Goal: Task Accomplishment & Management: Manage account settings

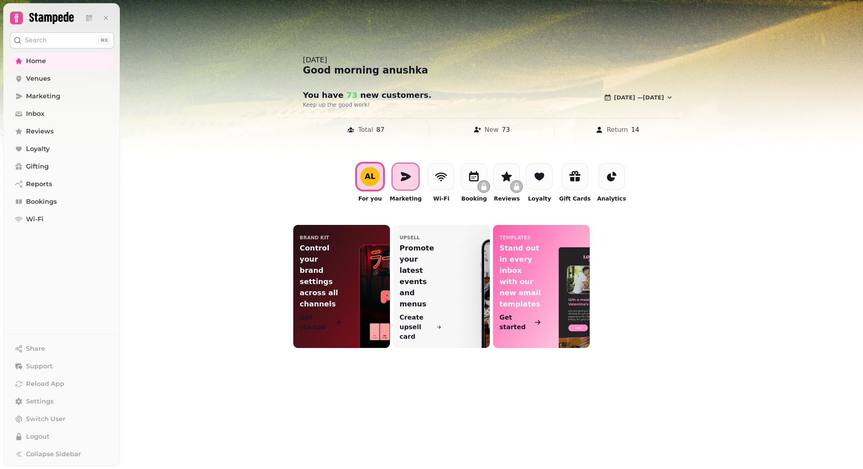
click at [408, 183] on icon at bounding box center [405, 176] width 13 height 13
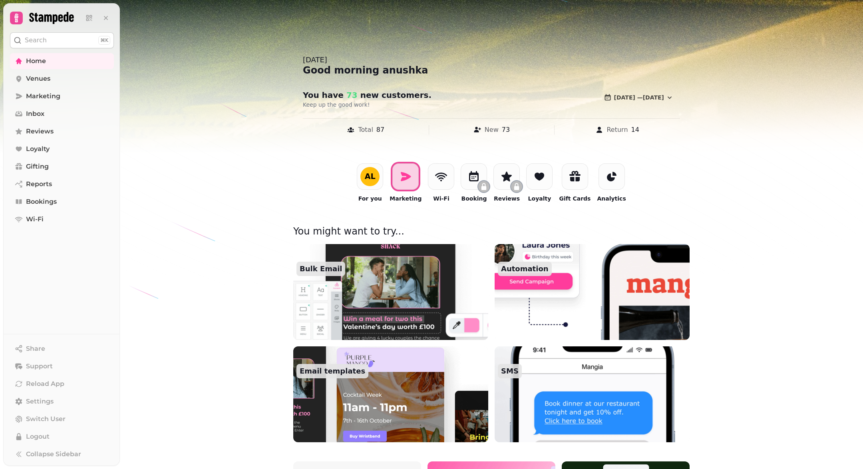
scroll to position [106, 0]
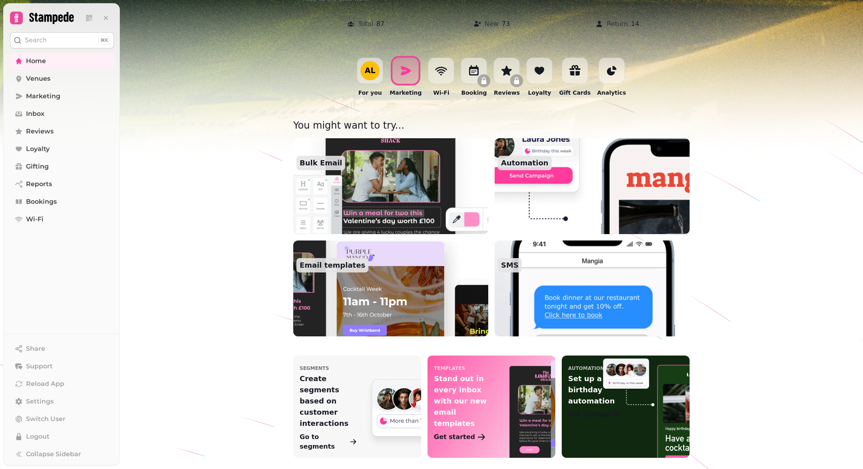
click at [355, 285] on img at bounding box center [391, 288] width 215 height 105
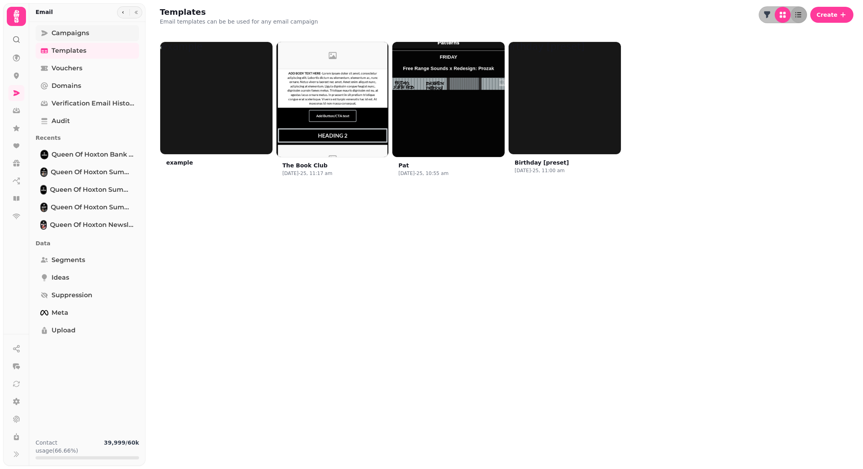
click at [68, 33] on span "Campaigns" at bounding box center [71, 33] width 38 height 10
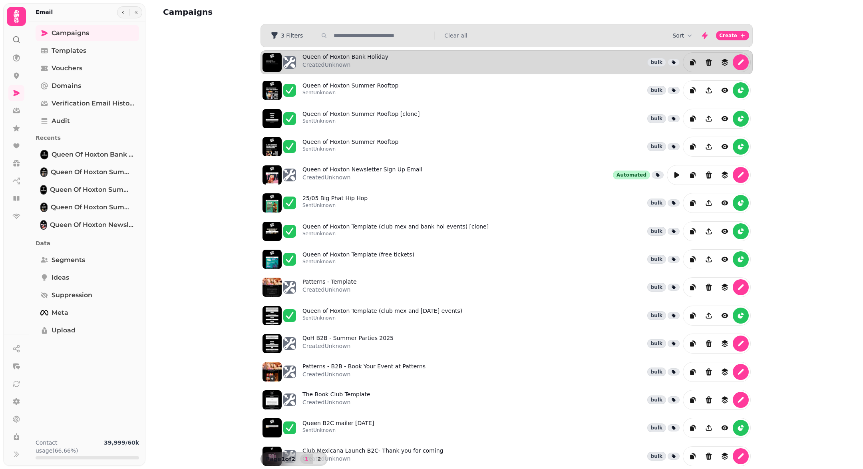
click at [479, 68] on div "Queen of Hoxton Bank Holiday Created Unknown bulk" at bounding box center [526, 62] width 448 height 20
click at [742, 60] on icon "edit" at bounding box center [741, 63] width 6 height 6
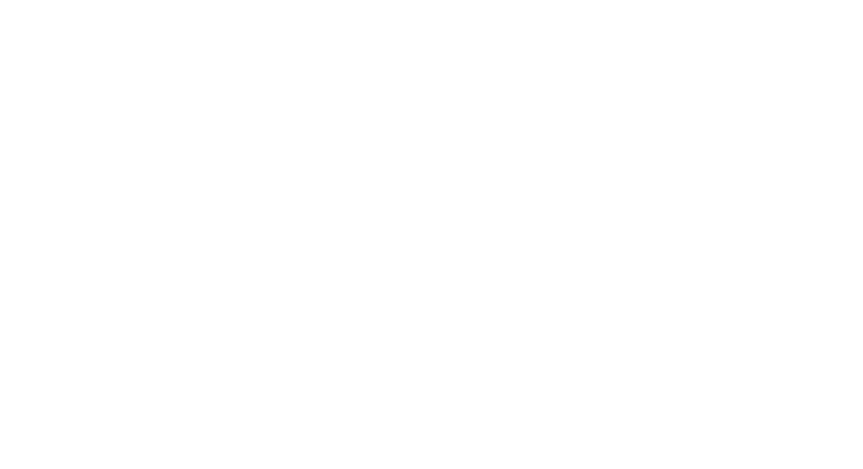
select select "**********"
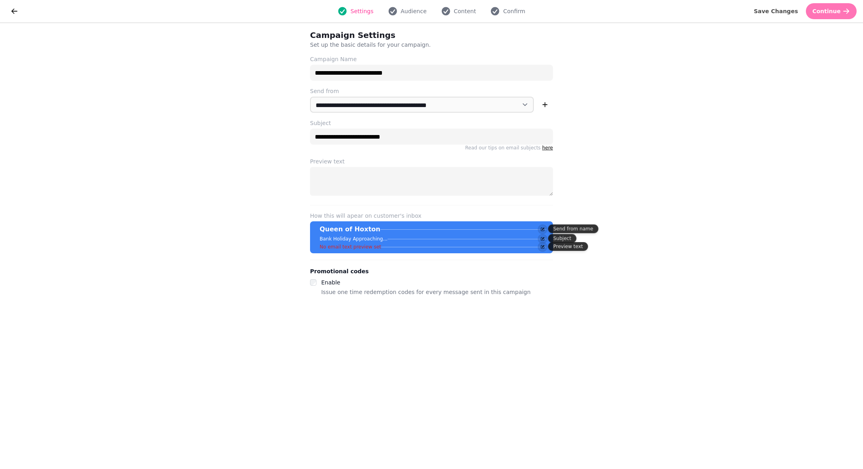
click at [819, 14] on button "Continue" at bounding box center [831, 11] width 51 height 16
select select "**********"
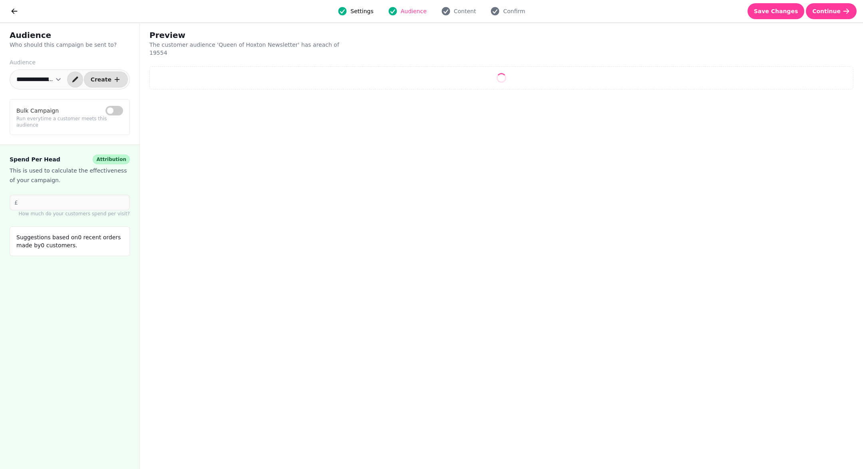
select select "**"
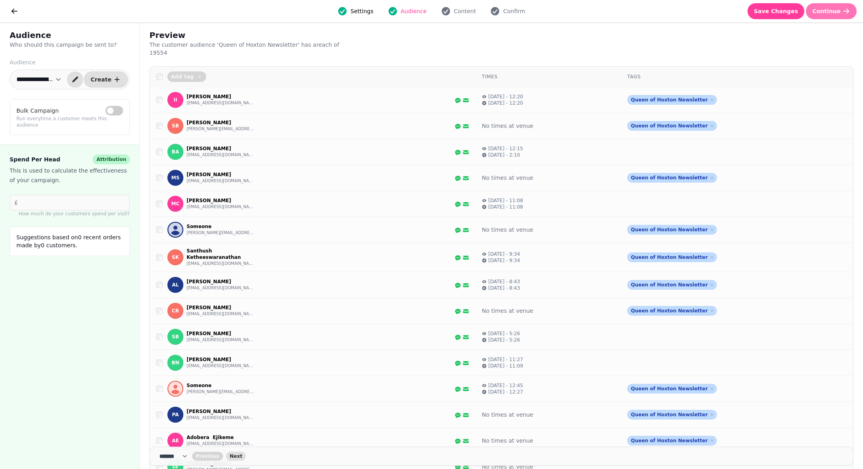
click at [832, 16] on button "Continue" at bounding box center [831, 11] width 51 height 16
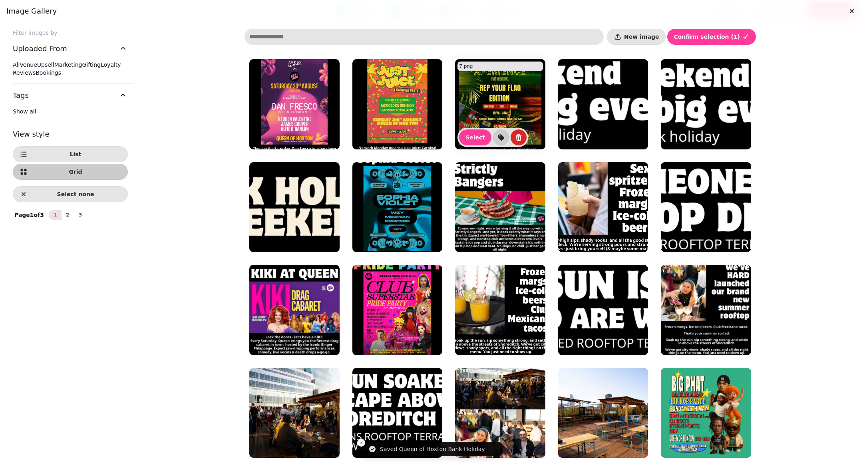
click at [475, 81] on img at bounding box center [500, 104] width 90 height 90
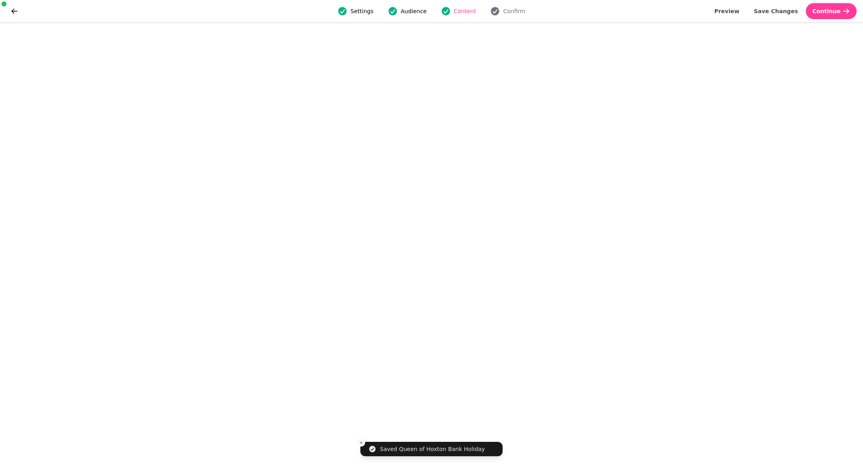
click at [475, 81] on img at bounding box center [500, 120] width 90 height 90
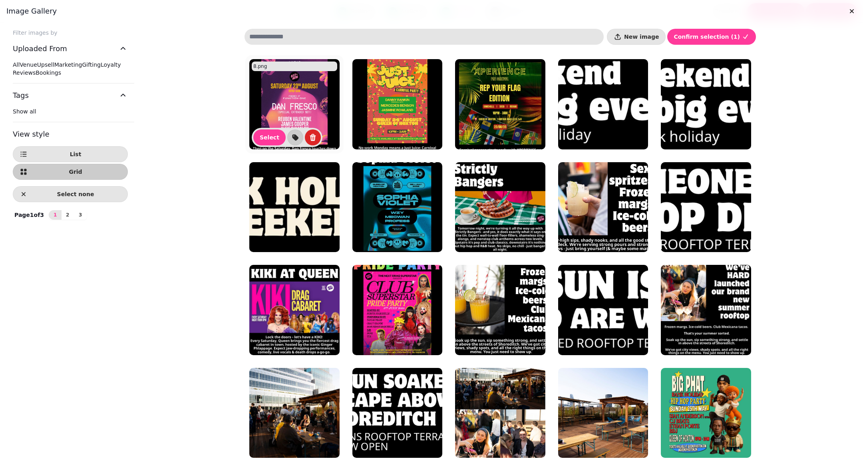
click at [314, 103] on img at bounding box center [294, 104] width 90 height 90
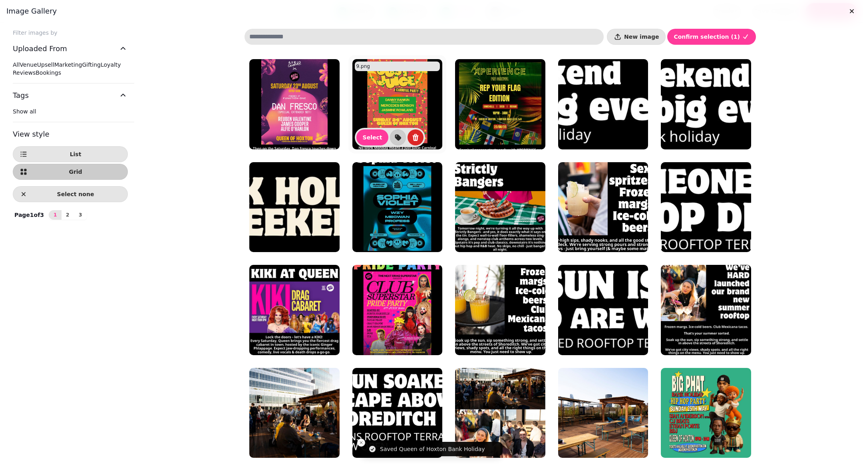
click at [428, 91] on img at bounding box center [397, 104] width 90 height 90
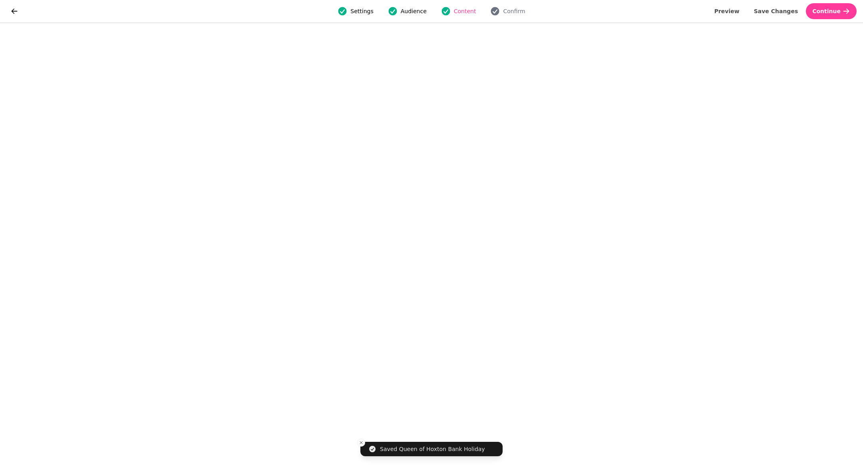
click at [428, 91] on img at bounding box center [397, 120] width 90 height 90
click at [782, 15] on button "Save Changes" at bounding box center [776, 11] width 57 height 16
click at [781, 4] on button "Save Changes" at bounding box center [776, 11] width 57 height 16
click at [784, 14] on span "Save Changes" at bounding box center [776, 11] width 44 height 6
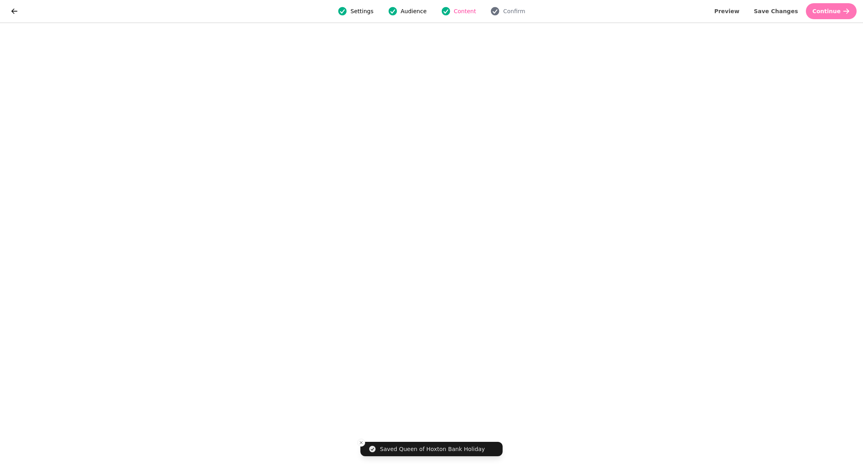
click at [828, 14] on span "Continue" at bounding box center [826, 11] width 28 height 6
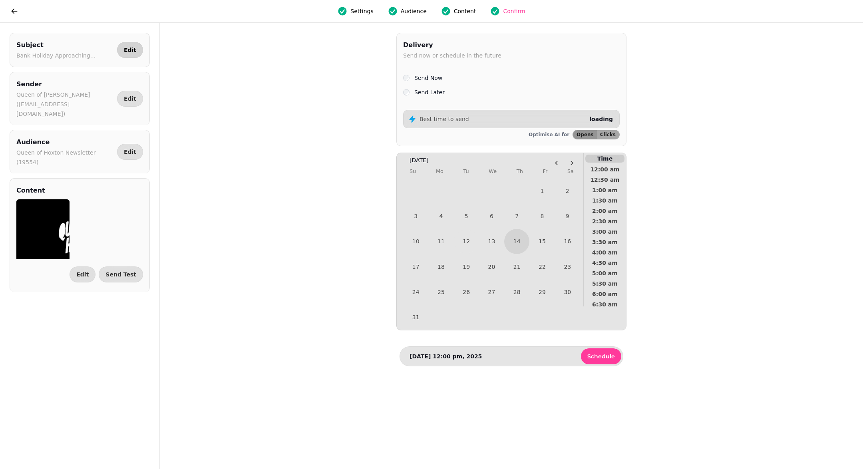
click at [132, 50] on span "Edit" at bounding box center [130, 50] width 12 height 6
select select "**********"
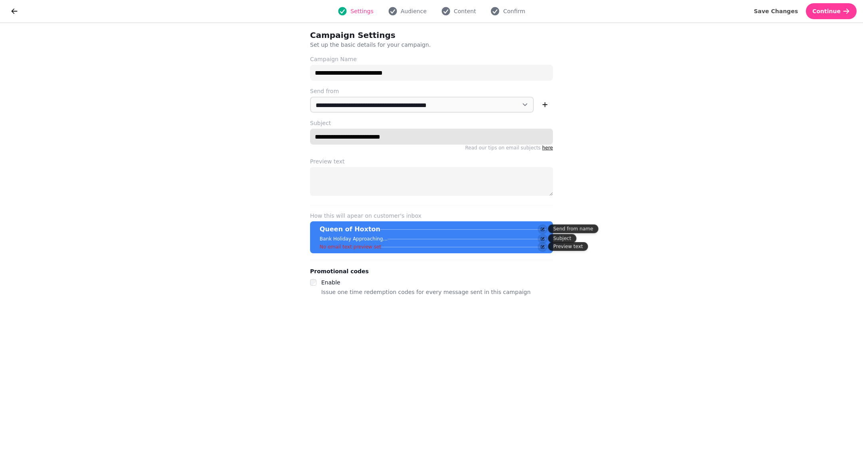
click at [378, 136] on input "**********" at bounding box center [431, 137] width 243 height 16
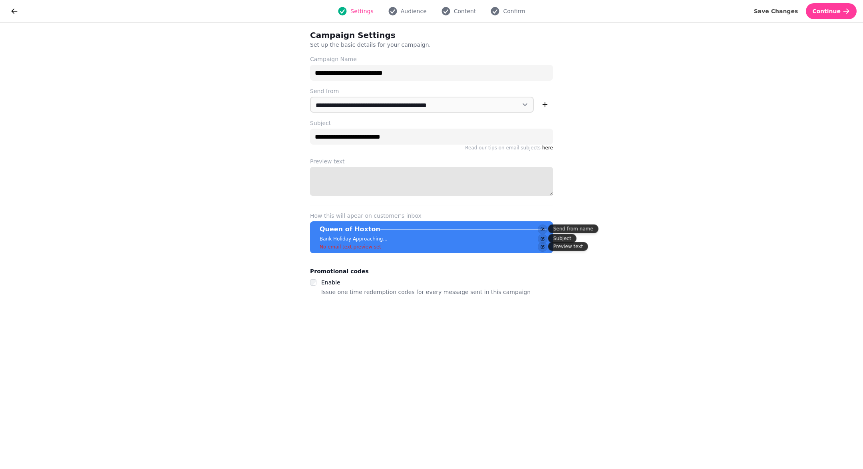
click at [430, 188] on textarea "Preview text" at bounding box center [431, 181] width 243 height 29
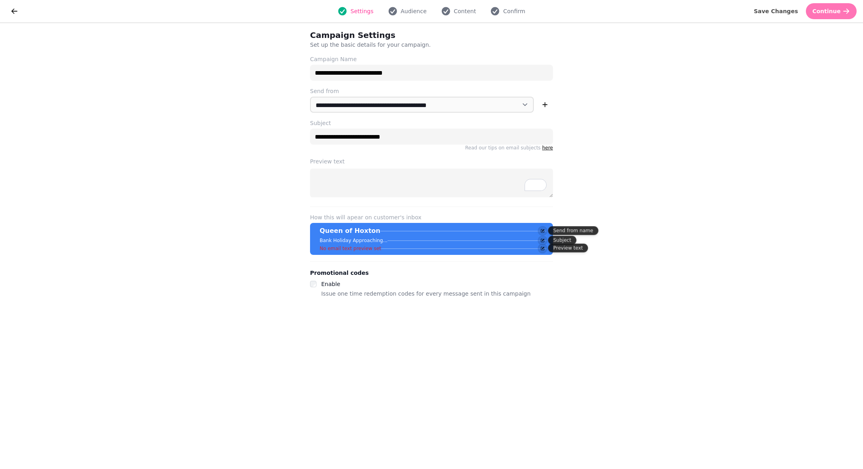
click at [831, 14] on button "Continue" at bounding box center [831, 11] width 51 height 16
select select "**********"
select select "**"
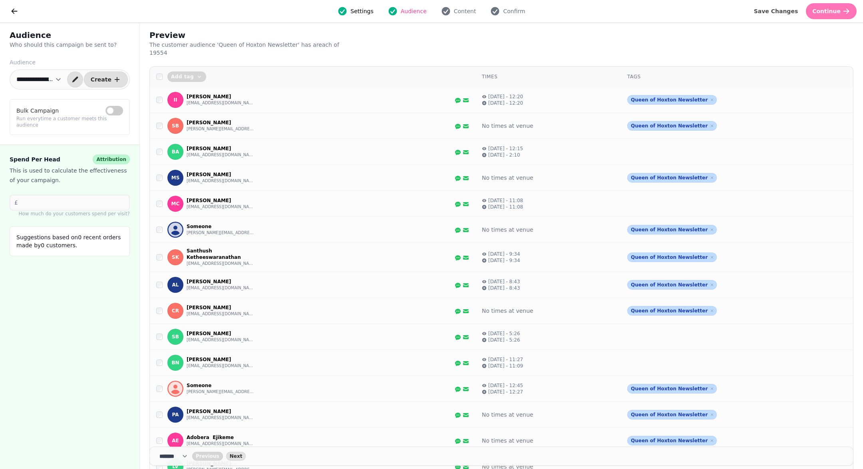
click at [831, 14] on button "Continue" at bounding box center [831, 11] width 51 height 16
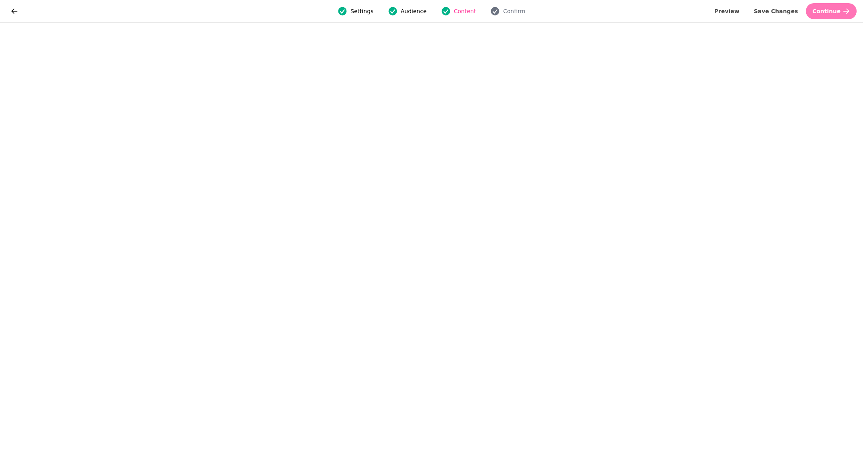
click at [828, 10] on span "Continue" at bounding box center [826, 11] width 28 height 6
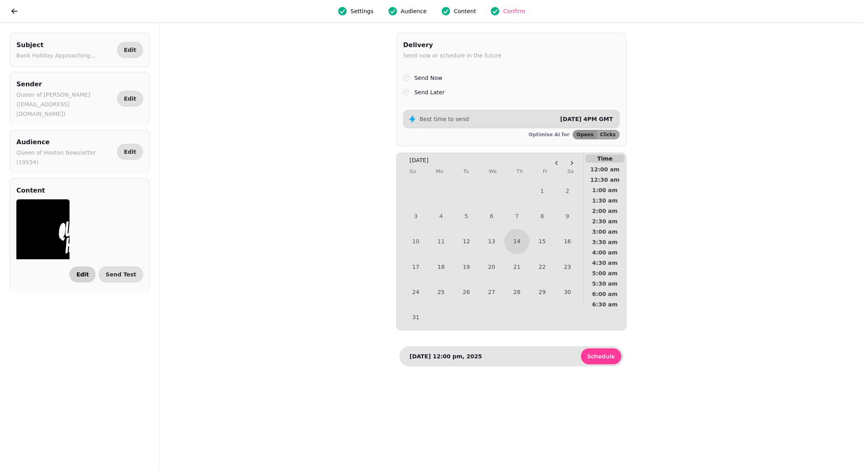
click at [85, 267] on button "Edit" at bounding box center [83, 275] width 26 height 16
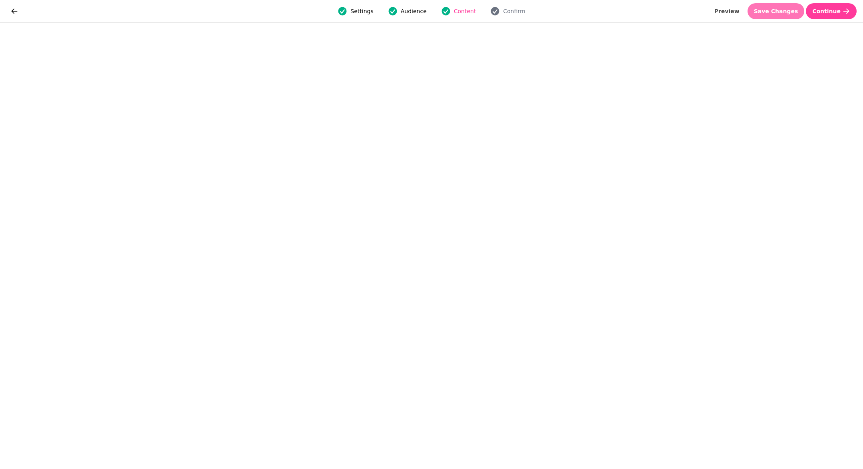
click at [793, 10] on span "Save Changes" at bounding box center [776, 11] width 44 height 6
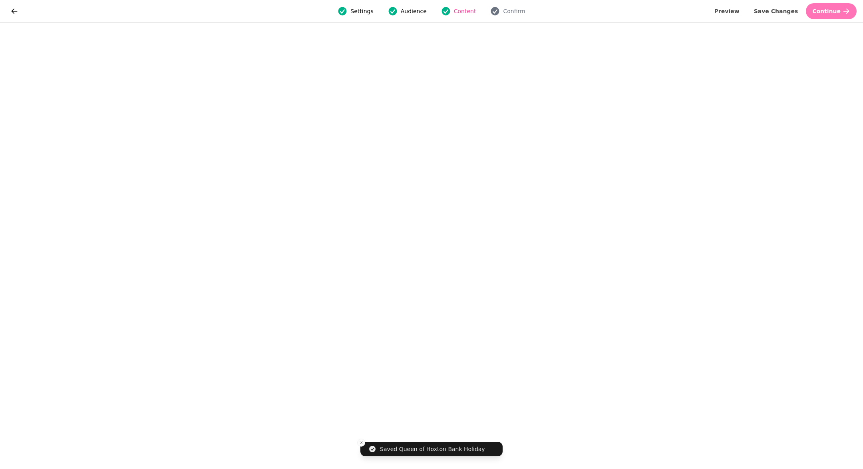
click at [837, 10] on span "Continue" at bounding box center [826, 11] width 28 height 6
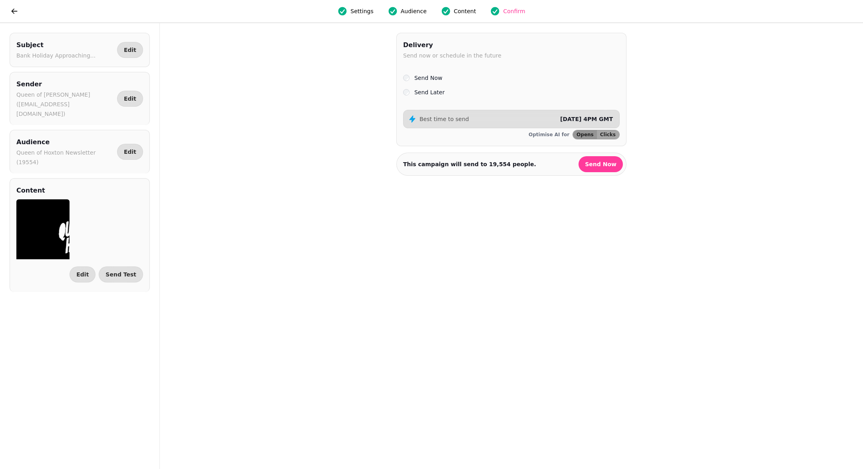
click at [434, 94] on label "Send Later" at bounding box center [429, 93] width 30 height 10
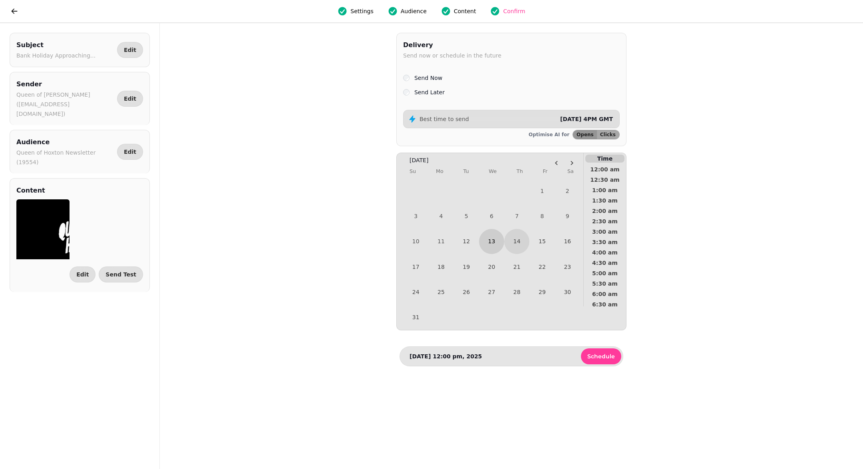
click at [497, 242] on button "13" at bounding box center [491, 241] width 25 height 25
click at [610, 197] on span "8:00 am" at bounding box center [605, 200] width 30 height 6
click at [613, 359] on span "Schedule" at bounding box center [601, 357] width 28 height 6
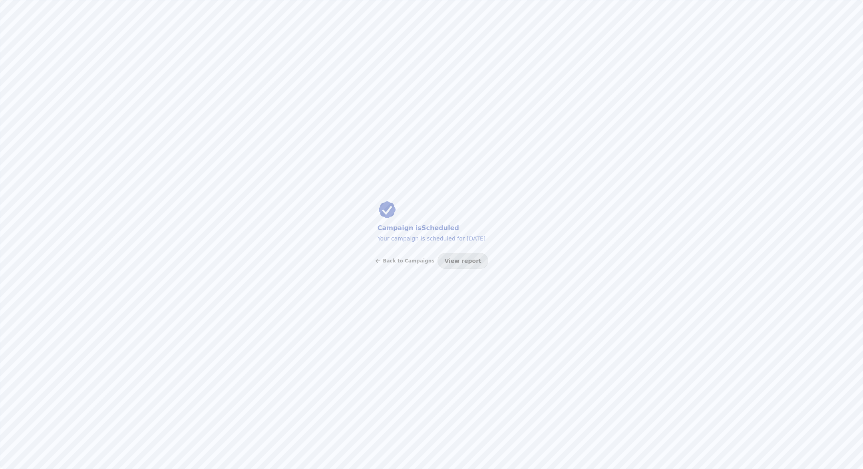
click at [450, 256] on button "View report" at bounding box center [463, 261] width 50 height 16
